Goal: Task Accomplishment & Management: Manage account settings

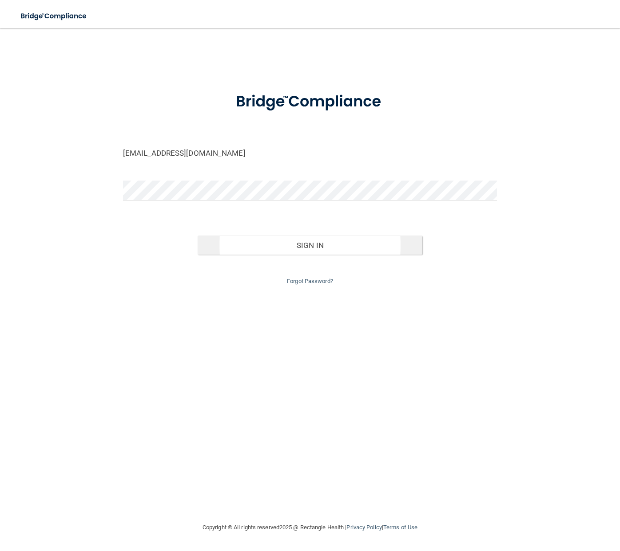
click at [340, 245] on button "Sign In" at bounding box center [309, 246] width 224 height 20
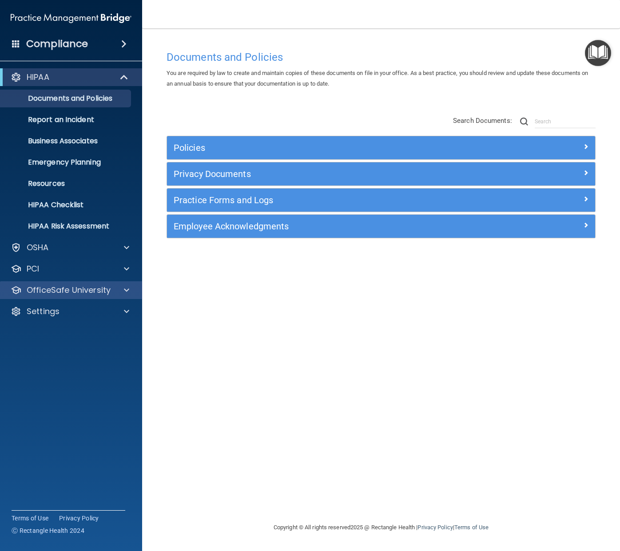
click at [110, 293] on div "OfficeSafe University" at bounding box center [59, 290] width 110 height 11
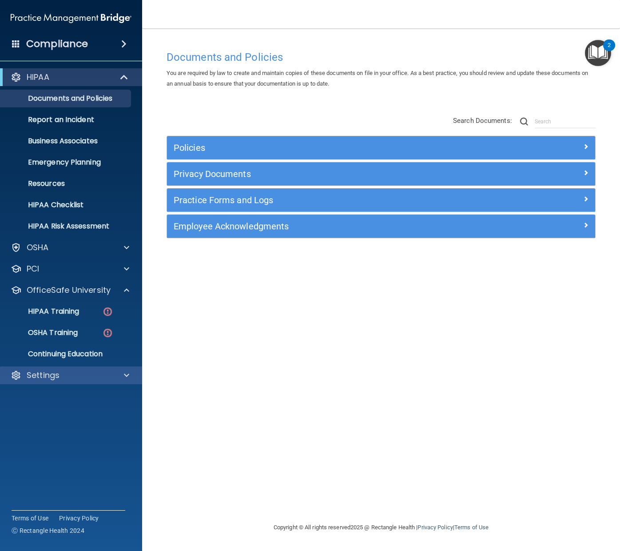
click at [83, 372] on div "Settings" at bounding box center [59, 375] width 110 height 11
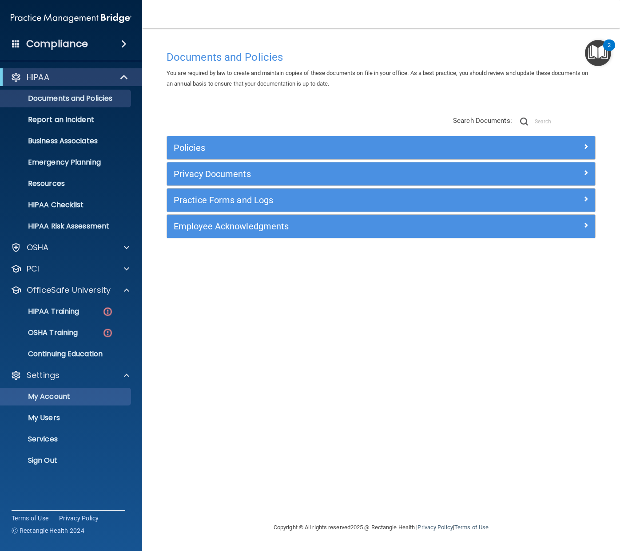
click at [80, 399] on p "My Account" at bounding box center [66, 396] width 121 height 9
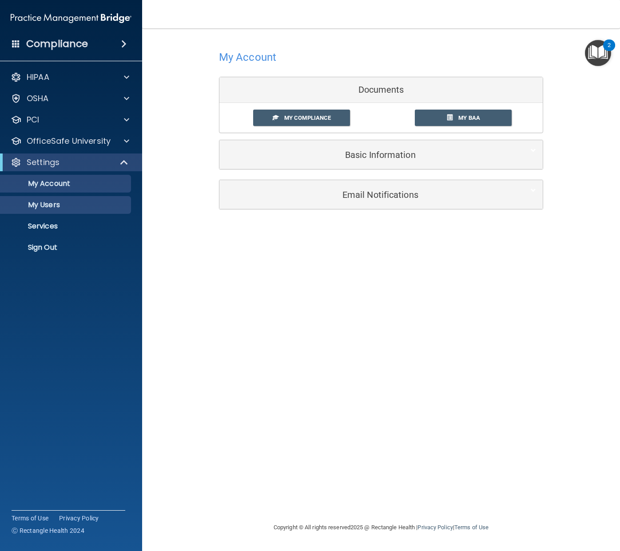
click at [59, 205] on p "My Users" at bounding box center [66, 205] width 121 height 9
select select "20"
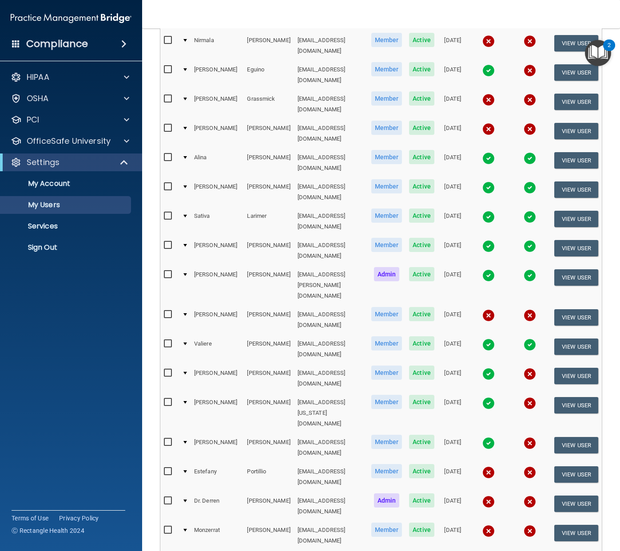
scroll to position [181, 0]
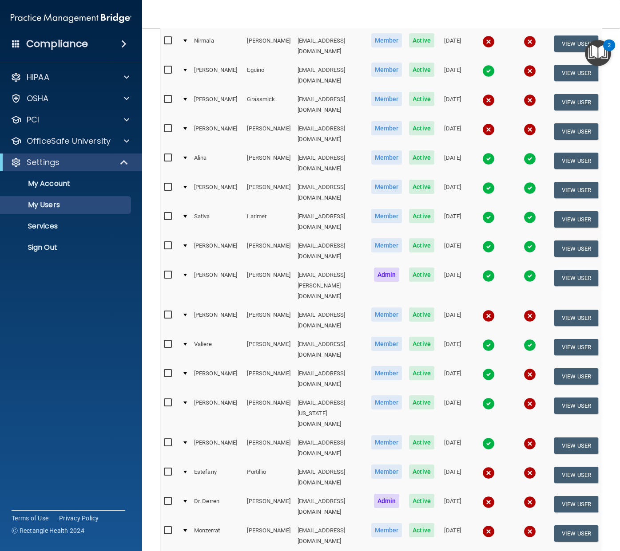
select select "20"
